Goal: Task Accomplishment & Management: Manage account settings

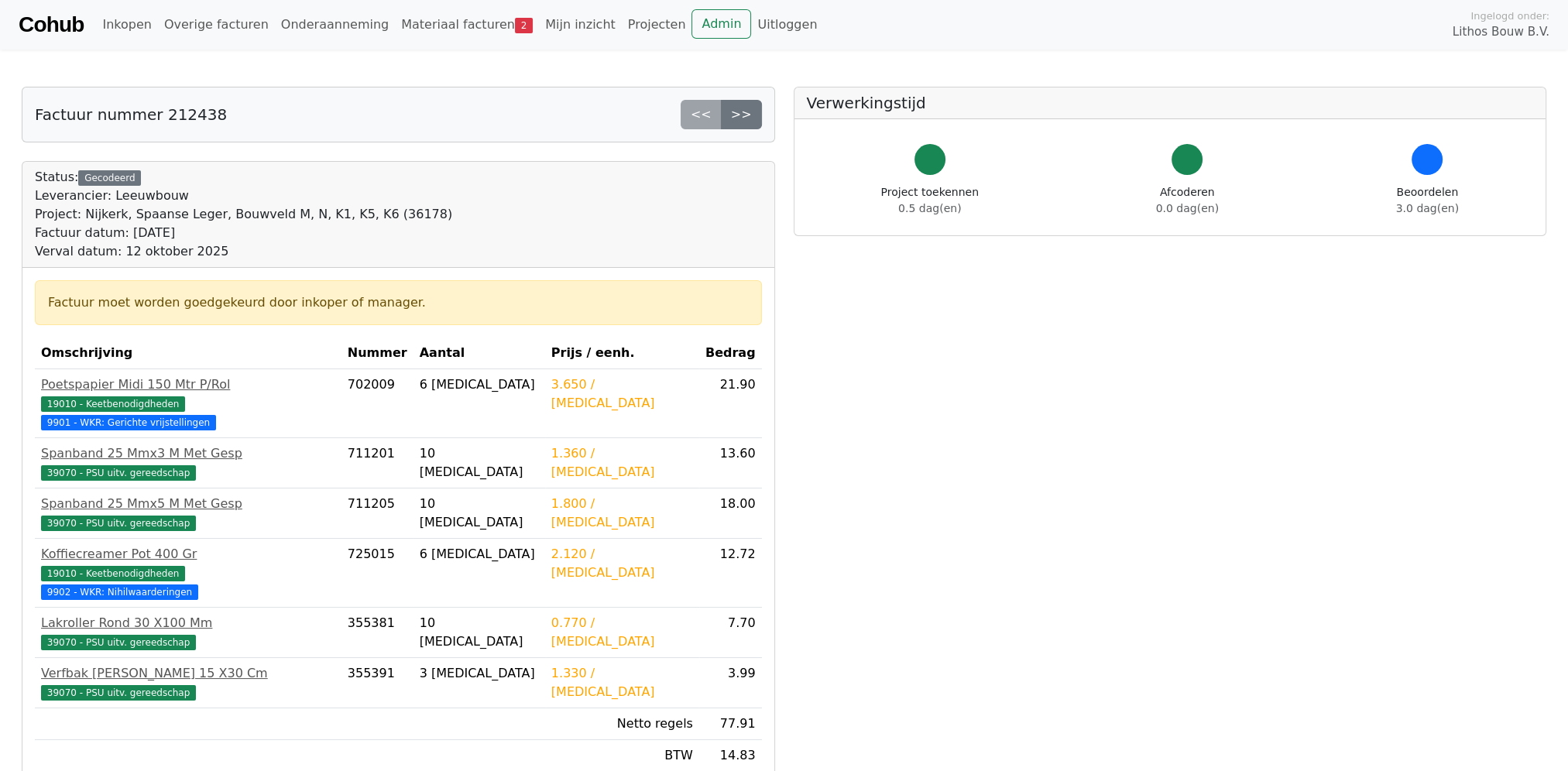
scroll to position [103, 0]
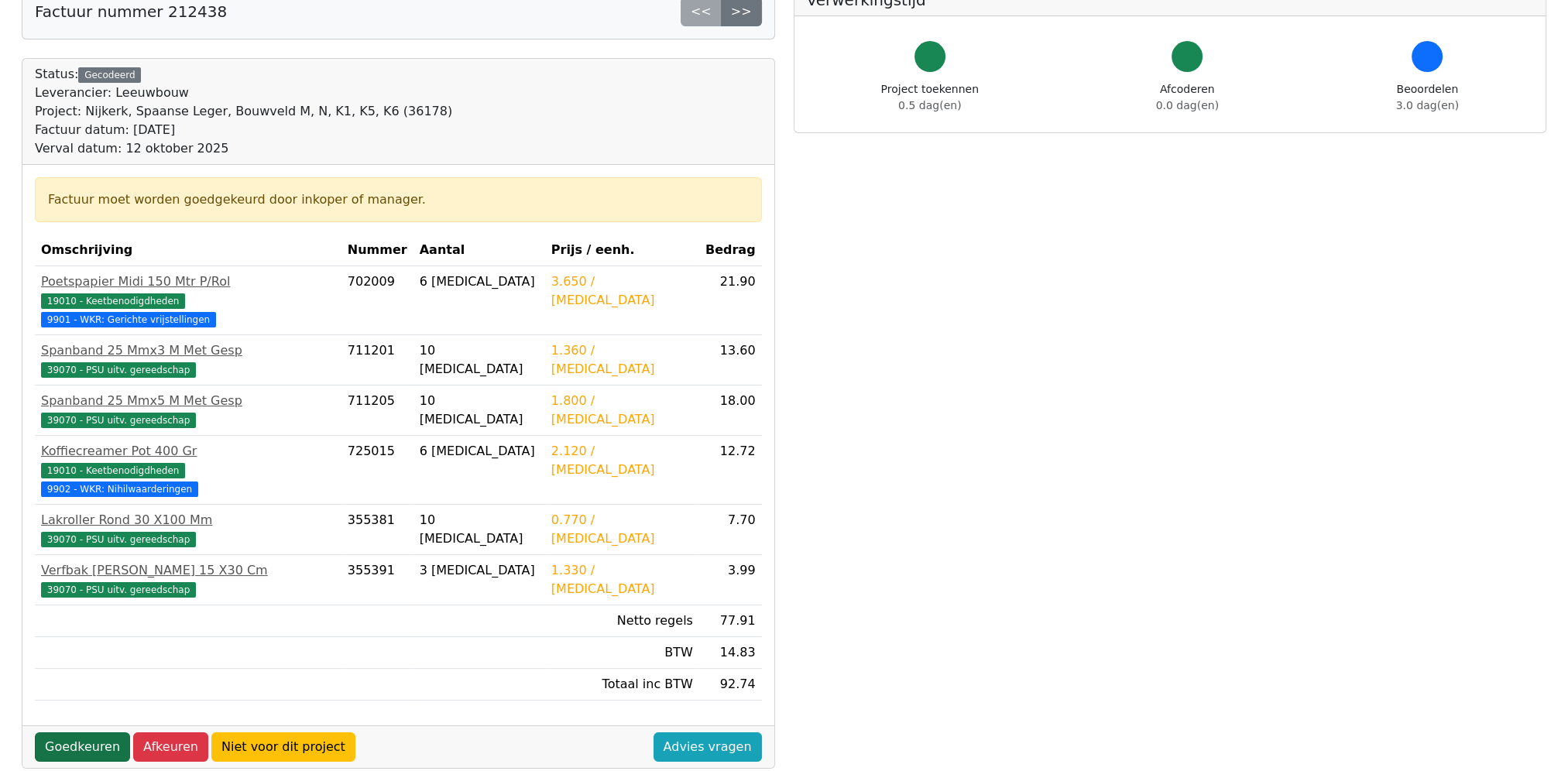
click at [84, 732] on link "Goedkeuren" at bounding box center [83, 747] width 95 height 29
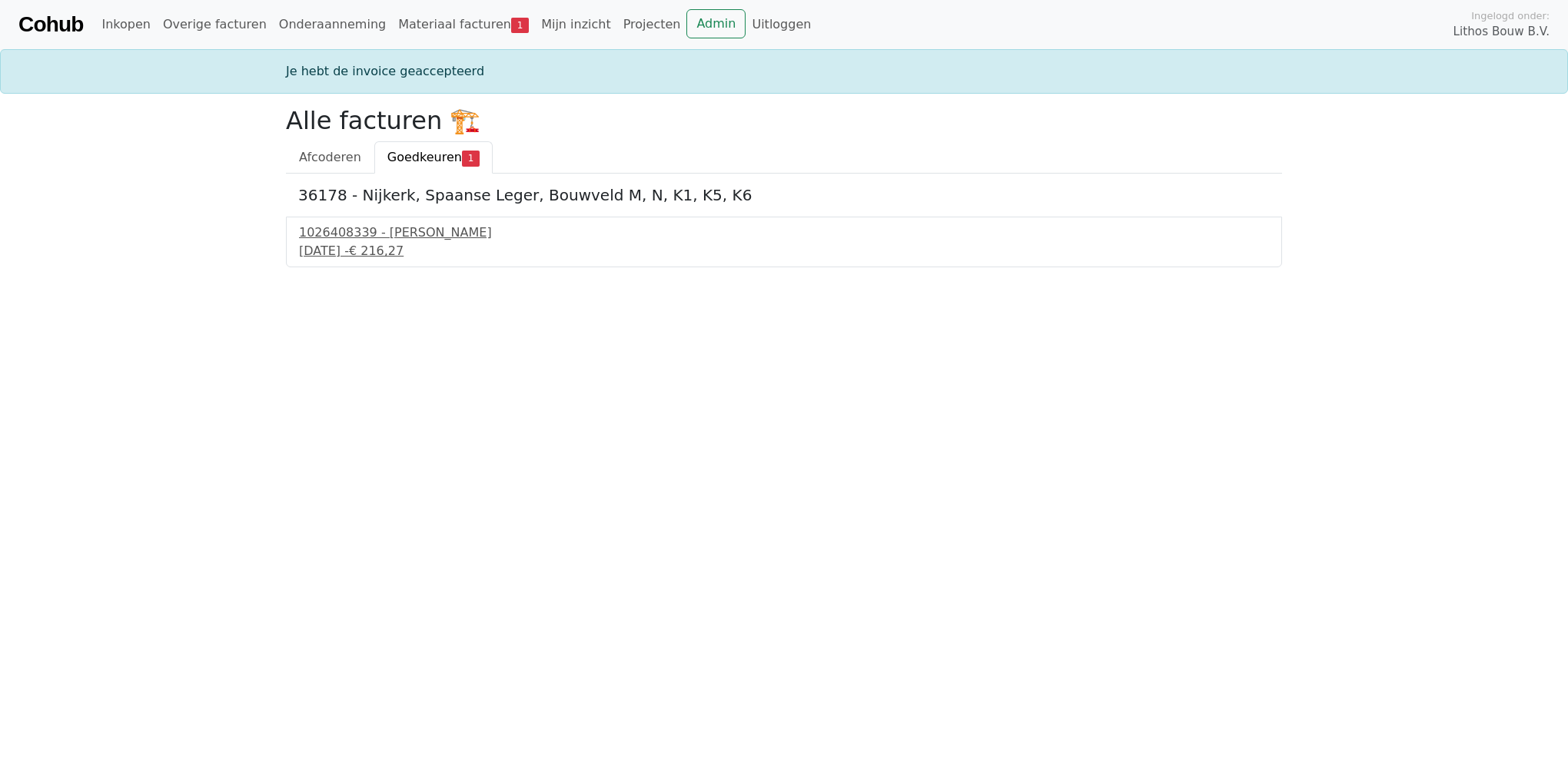
click at [421, 154] on span "Goedkeuren" at bounding box center [424, 157] width 74 height 14
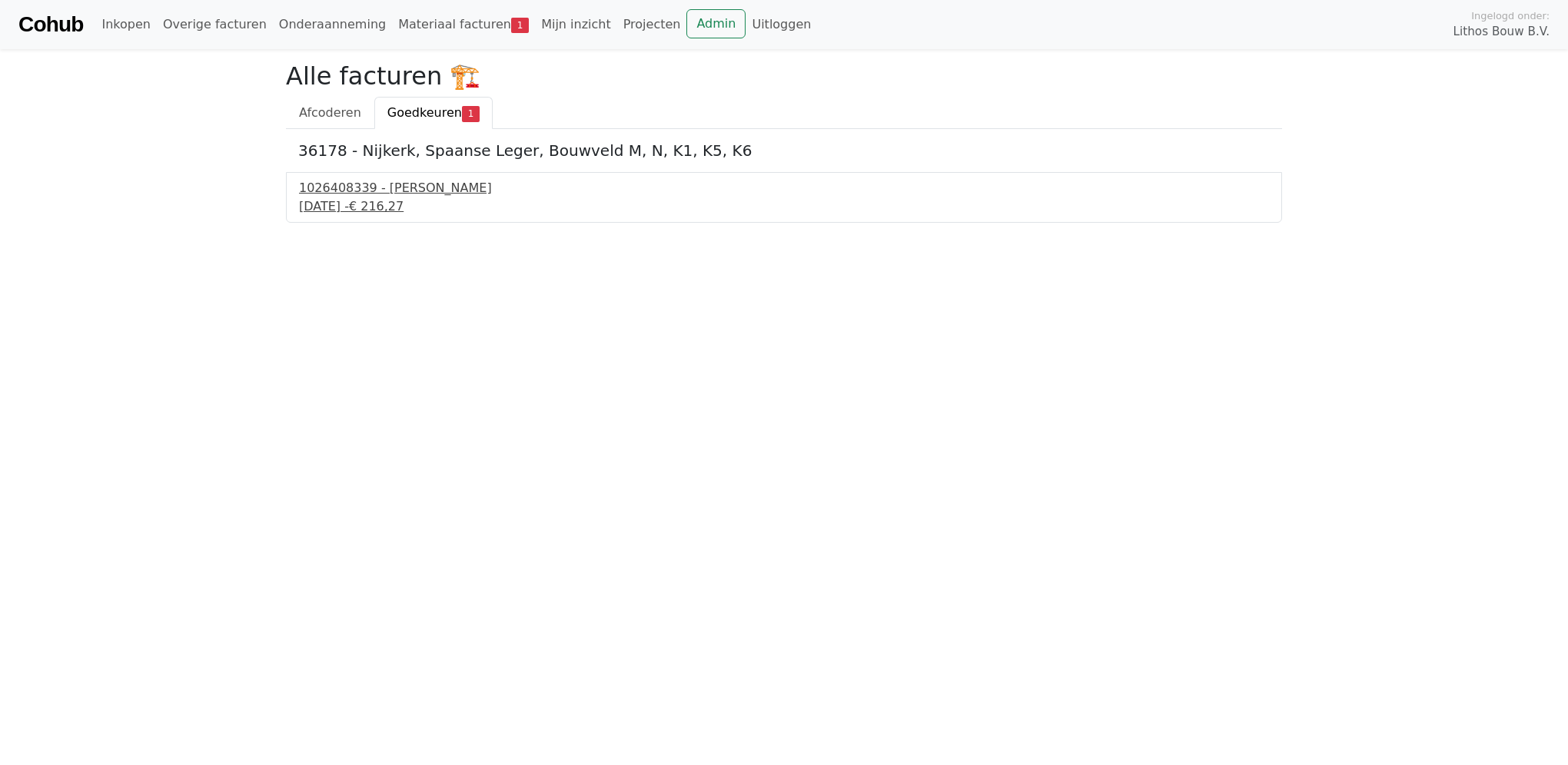
click at [365, 194] on div "1026408339 - Boels Verhuur" at bounding box center [784, 188] width 970 height 18
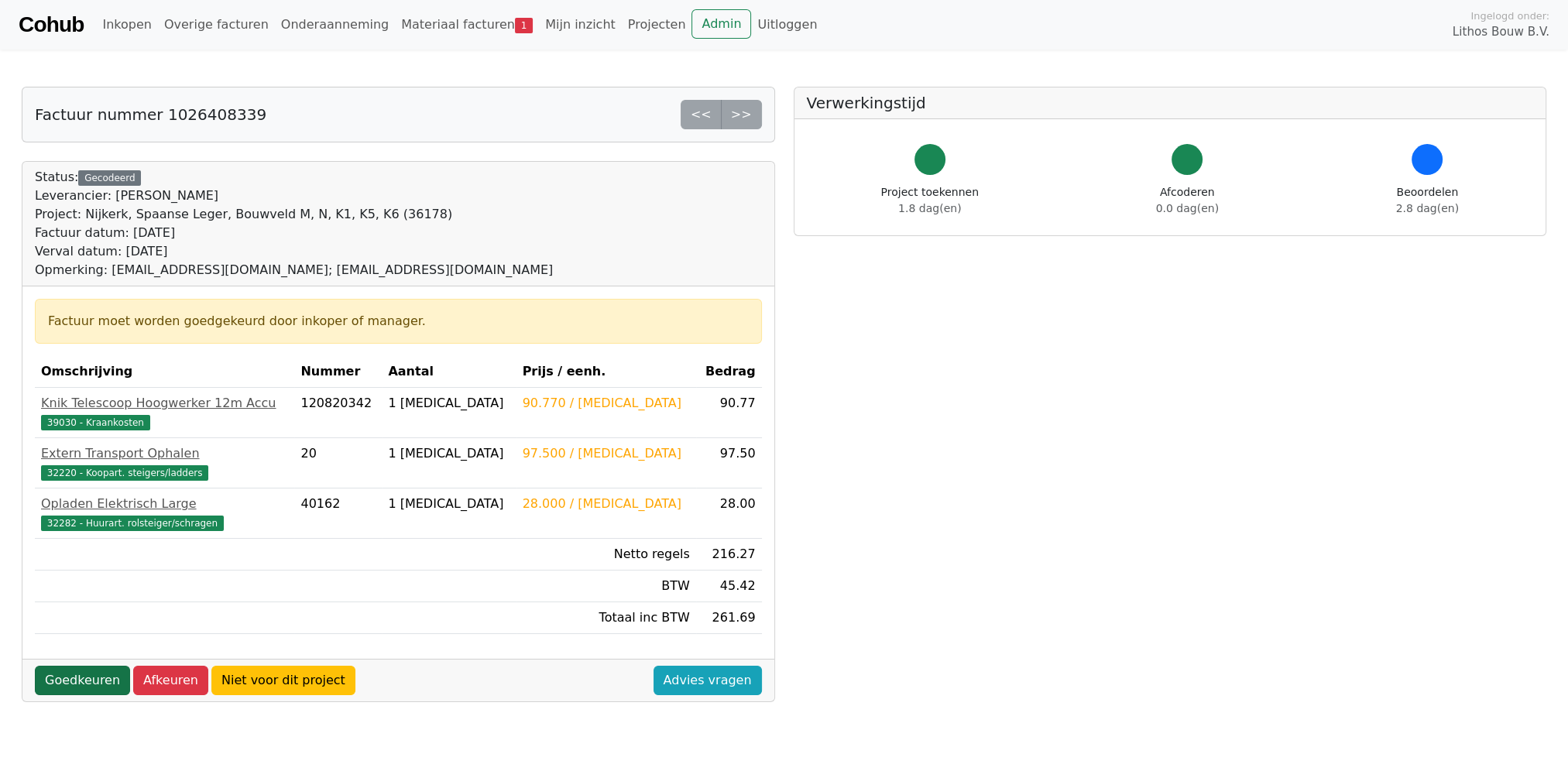
click at [78, 669] on link "Goedkeuren" at bounding box center [83, 681] width 95 height 29
